Goal: Information Seeking & Learning: Learn about a topic

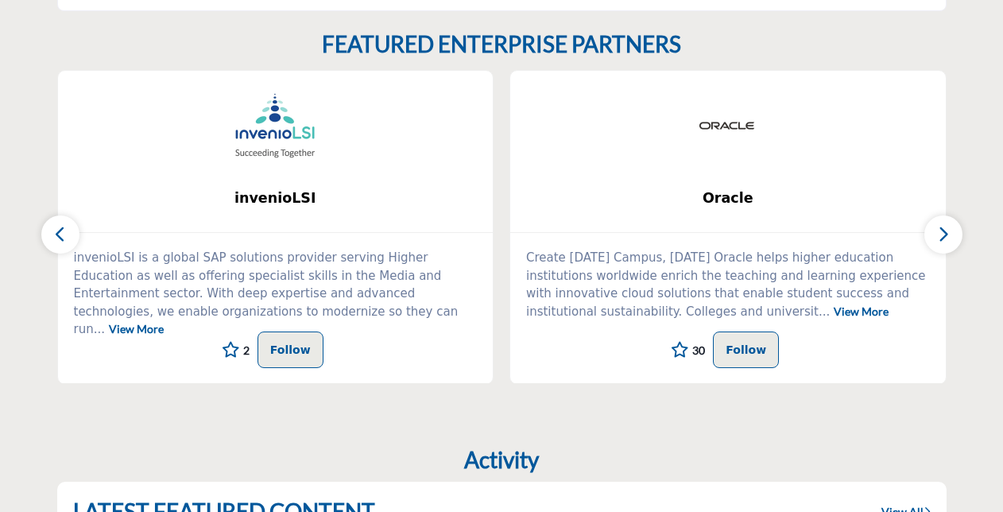
scroll to position [636, 0]
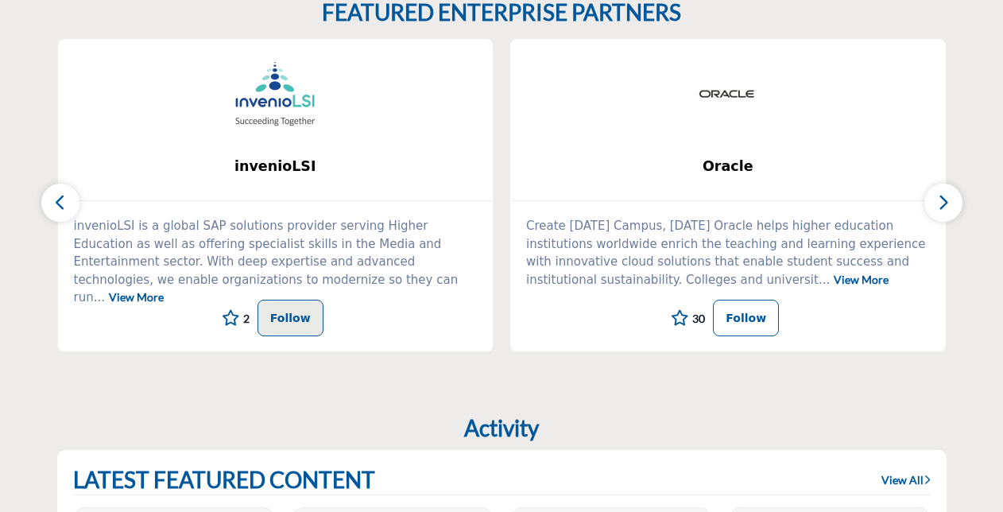
click at [740, 319] on p "Follow" at bounding box center [746, 317] width 41 height 19
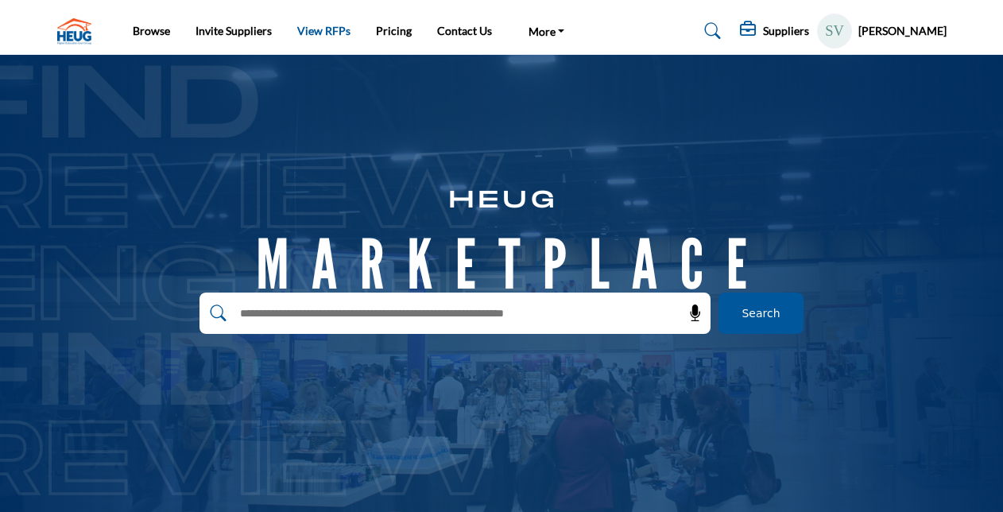
click at [313, 29] on link "View RFPs" at bounding box center [323, 31] width 53 height 14
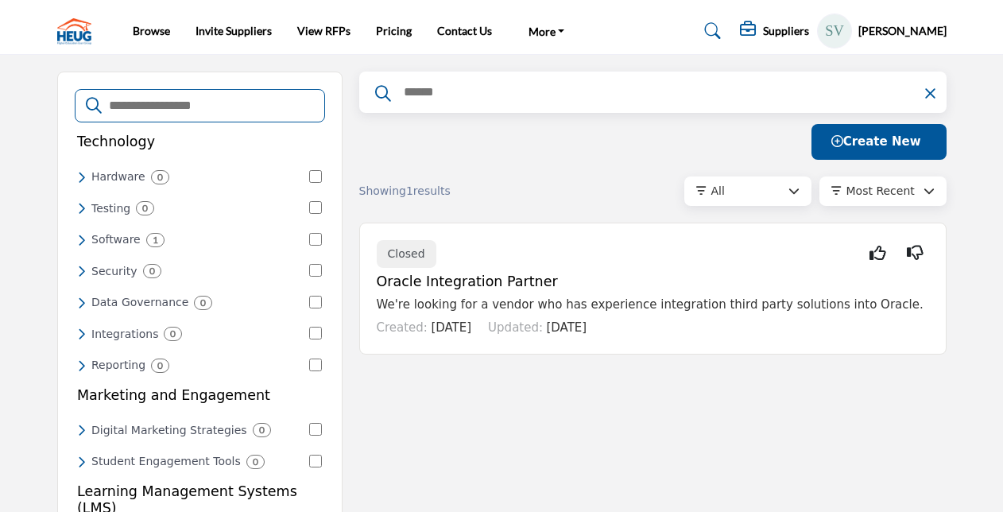
click at [113, 207] on h6 "Testing" at bounding box center [110, 209] width 39 height 14
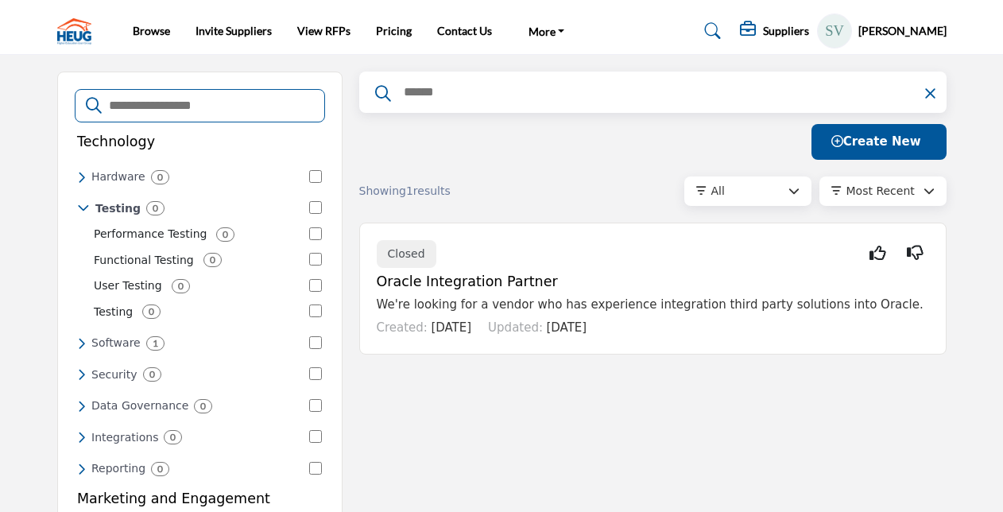
click at [110, 336] on h6 "Software" at bounding box center [115, 343] width 49 height 14
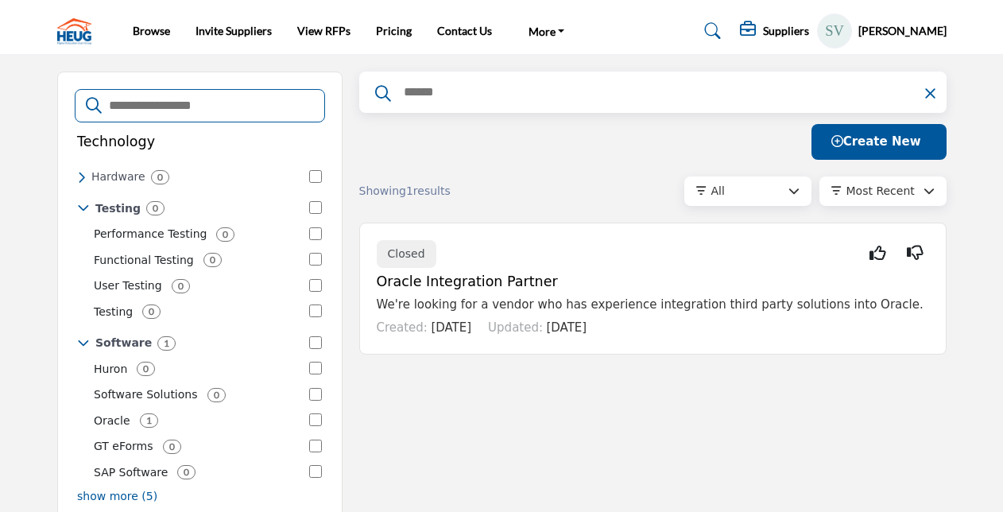
click at [108, 413] on p "Oracle" at bounding box center [112, 421] width 37 height 17
click at [221, 31] on link "Invite Suppliers" at bounding box center [234, 31] width 76 height 14
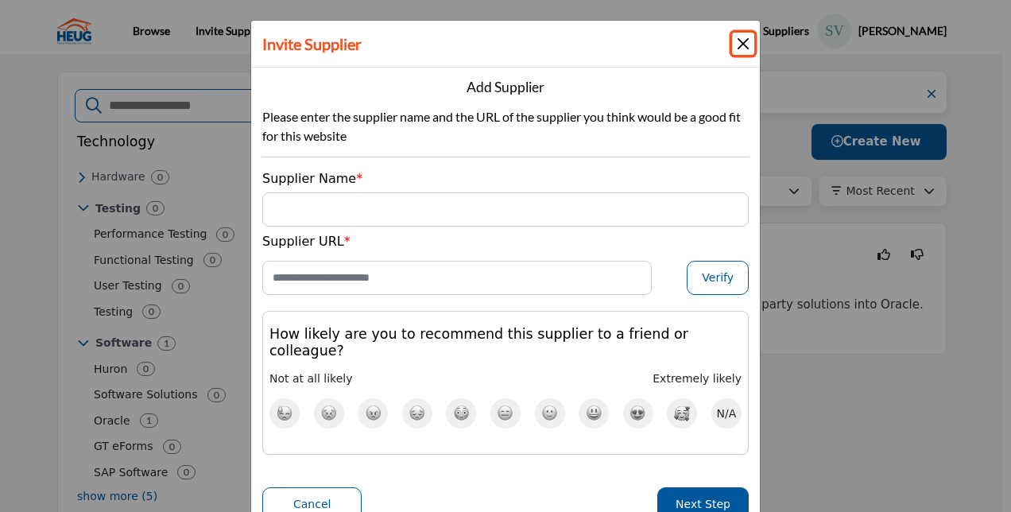
click at [738, 47] on button "Close" at bounding box center [743, 44] width 22 height 22
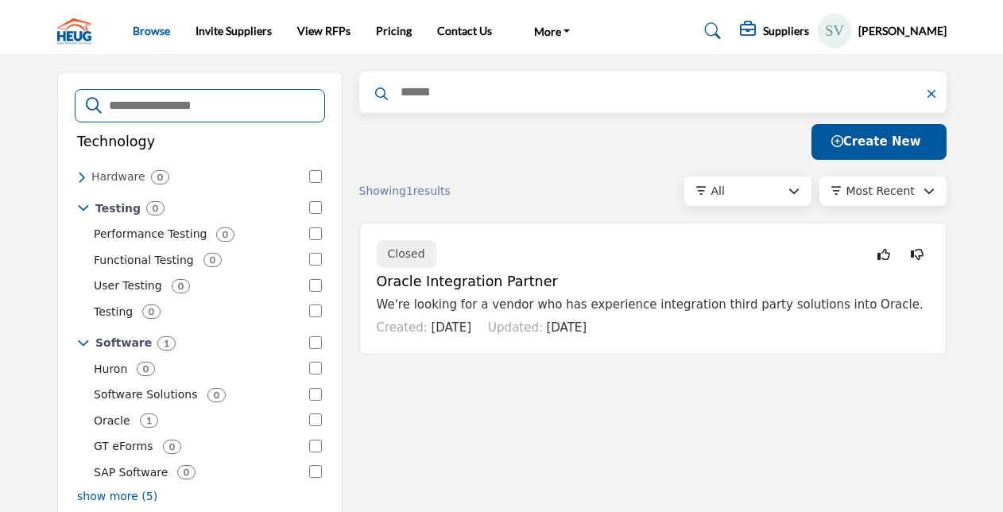
click at [145, 33] on link "Browse" at bounding box center [151, 31] width 37 height 14
